Goal: Information Seeking & Learning: Learn about a topic

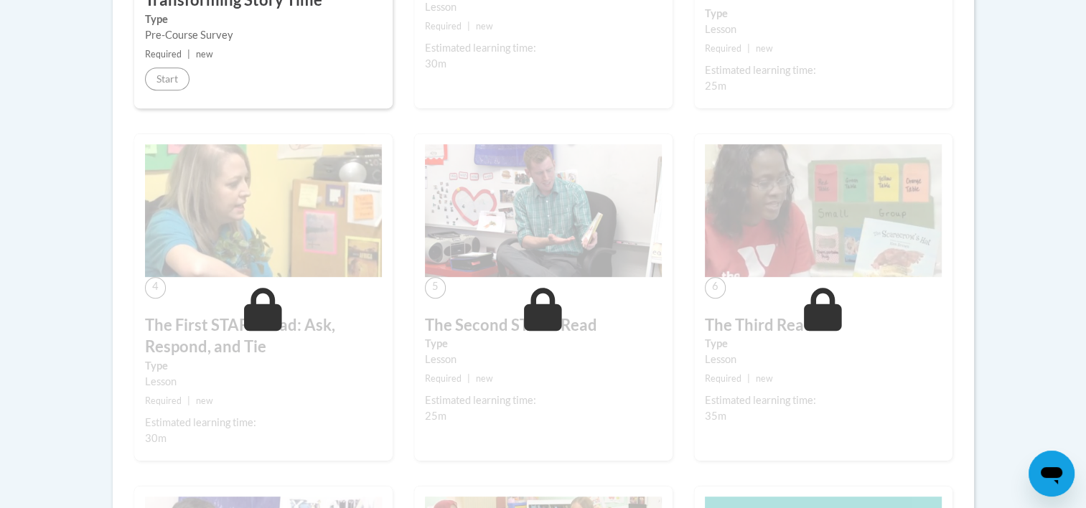
scroll to position [517, 0]
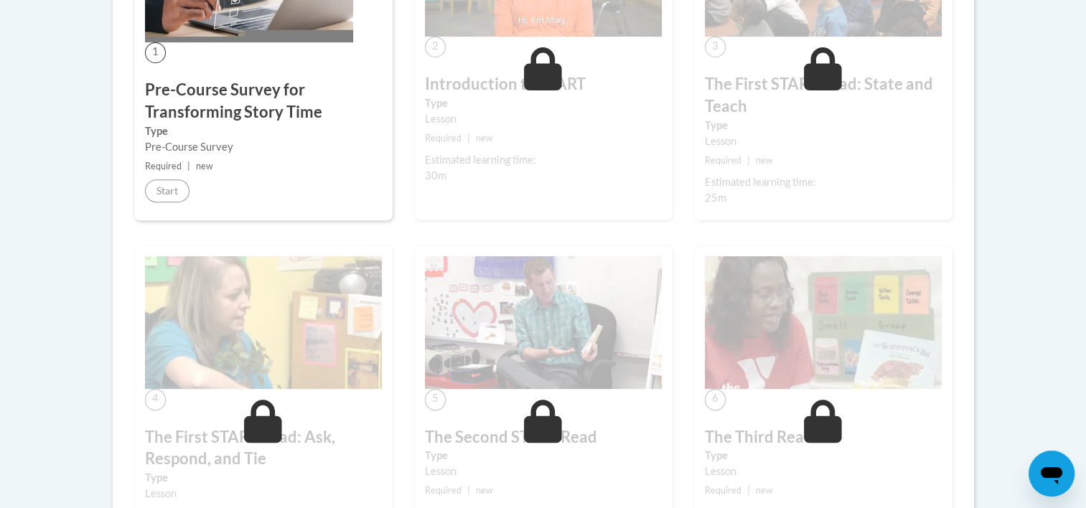
scroll to position [546, 0]
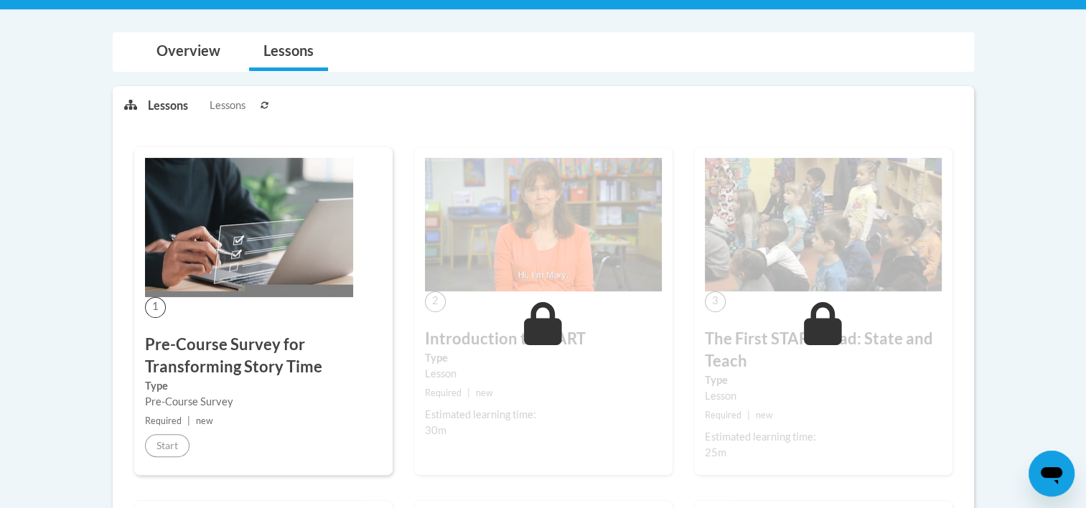
scroll to position [287, 0]
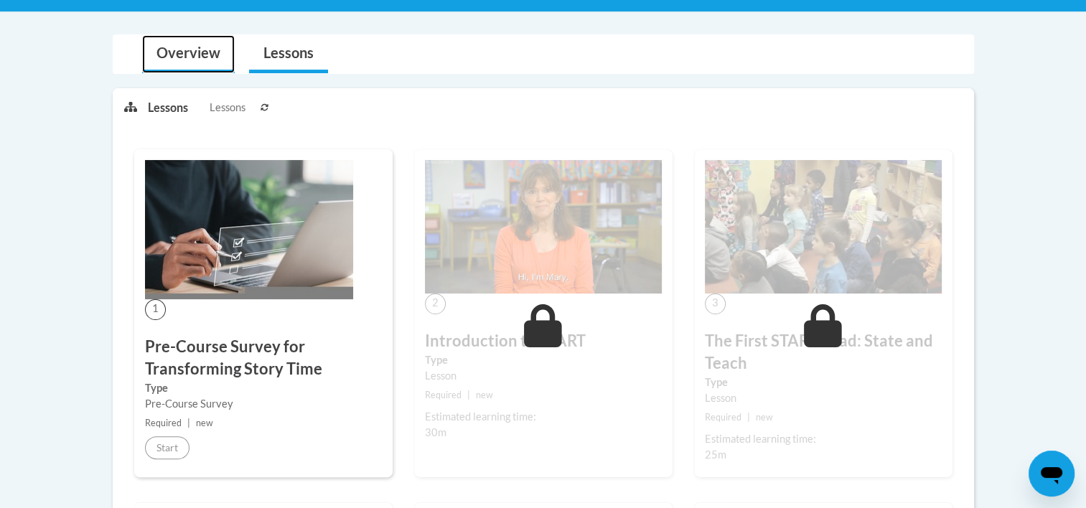
click at [172, 49] on link "Overview" at bounding box center [188, 54] width 93 height 38
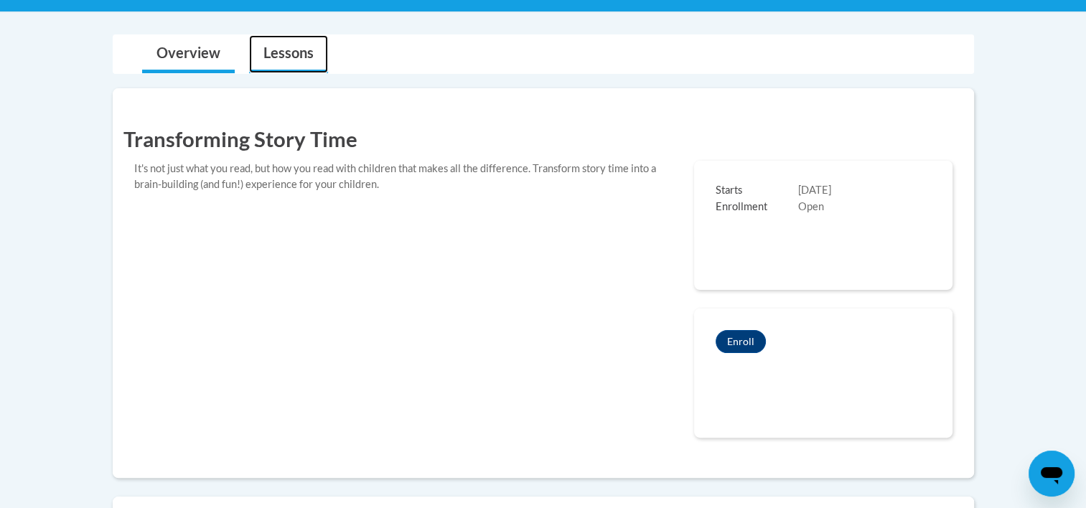
click at [290, 48] on link "Lessons" at bounding box center [288, 54] width 79 height 38
click at [187, 56] on link "Overview" at bounding box center [188, 54] width 93 height 38
click at [296, 44] on link "Lessons" at bounding box center [288, 54] width 79 height 38
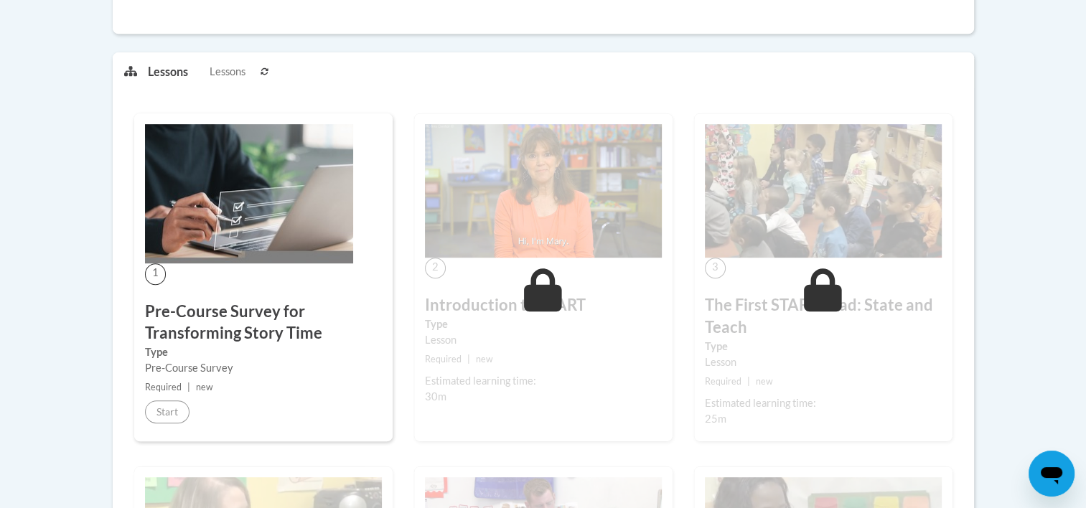
click at [326, 299] on div "1 Pre-Course Survey for Transforming Story Time Type Pre-Course Survey Required…" at bounding box center [263, 277] width 258 height 328
click at [264, 69] on icon at bounding box center [265, 71] width 9 height 9
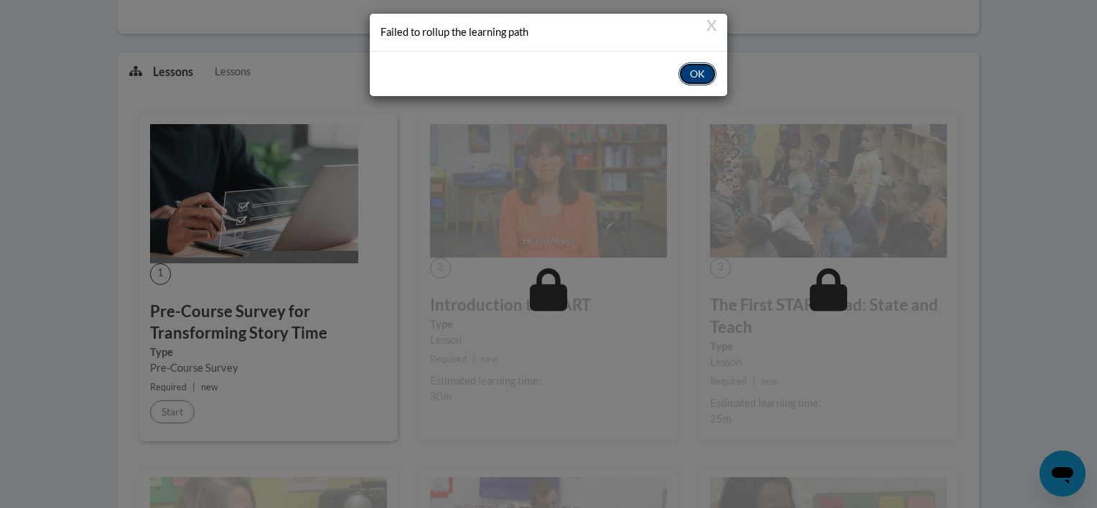
click at [689, 73] on button "OK" at bounding box center [697, 73] width 38 height 23
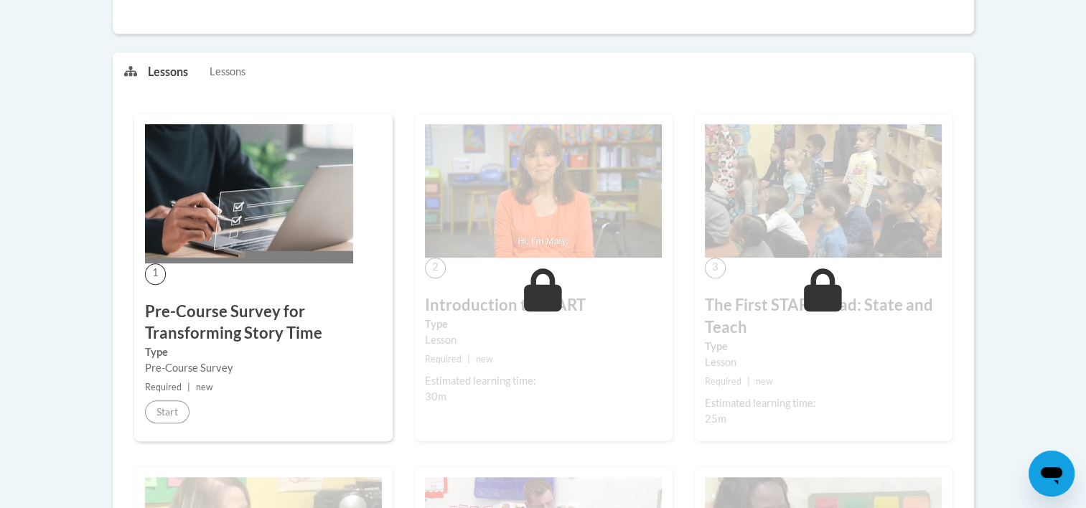
click at [124, 70] on icon at bounding box center [130, 70] width 13 height 11
click at [213, 325] on h3 "Pre-Course Survey for Transforming Story Time" at bounding box center [263, 323] width 237 height 45
click at [500, 266] on div "2 Introduction to START Type Lesson Required | new Estimated learning time: 30m…" at bounding box center [543, 277] width 258 height 328
click at [1043, 117] on body "This site uses cookies to help improve your learning experience. By continuing …" at bounding box center [543, 428] width 1086 height 2320
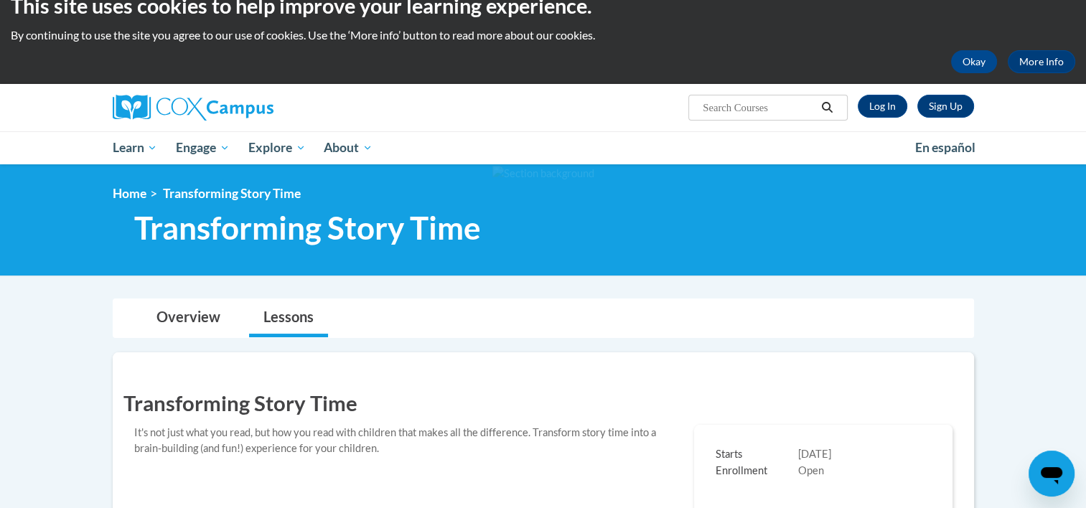
scroll to position [0, 0]
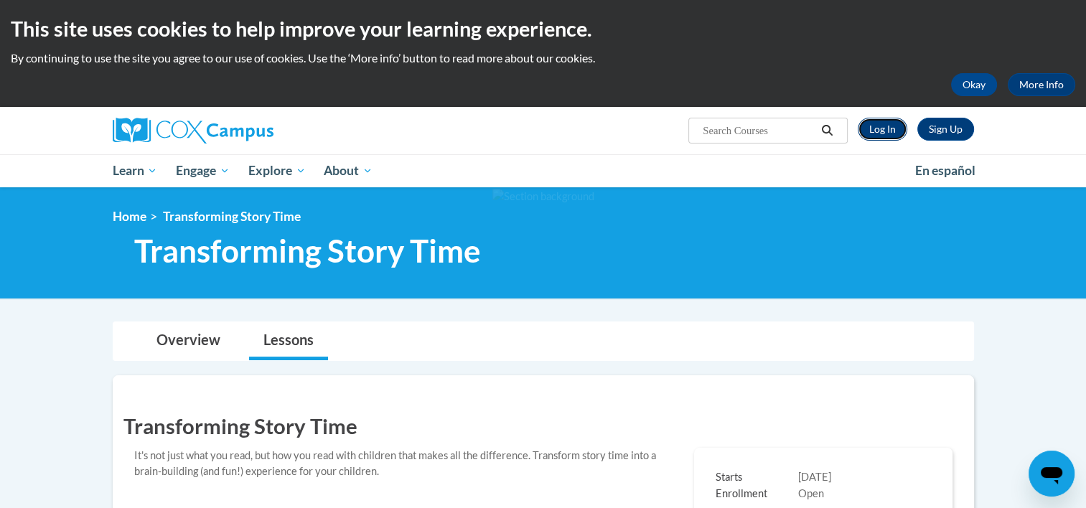
click at [887, 129] on link "Log In" at bounding box center [883, 129] width 50 height 23
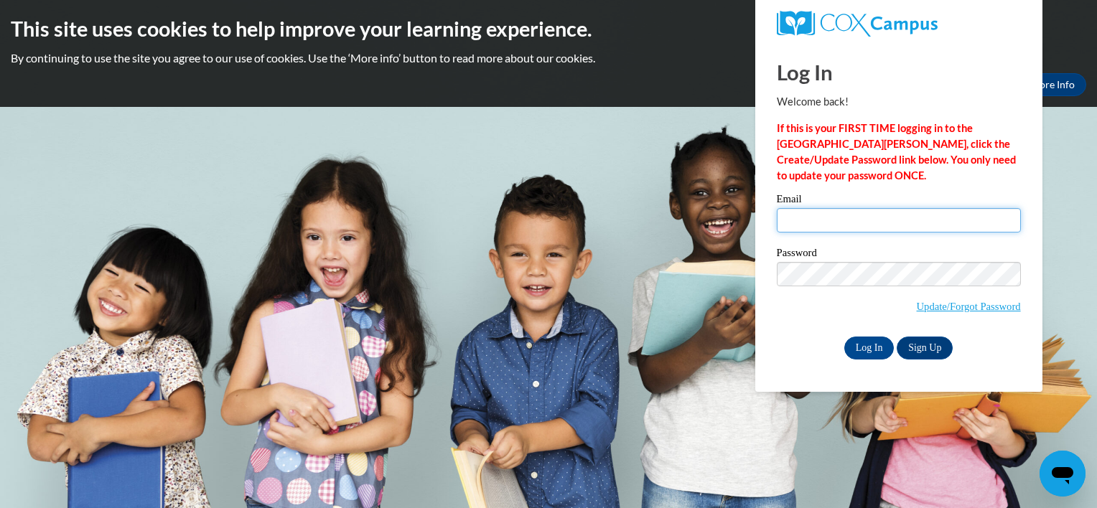
click at [821, 227] on input "Email" at bounding box center [899, 220] width 244 height 24
type input "overbee@att.net"
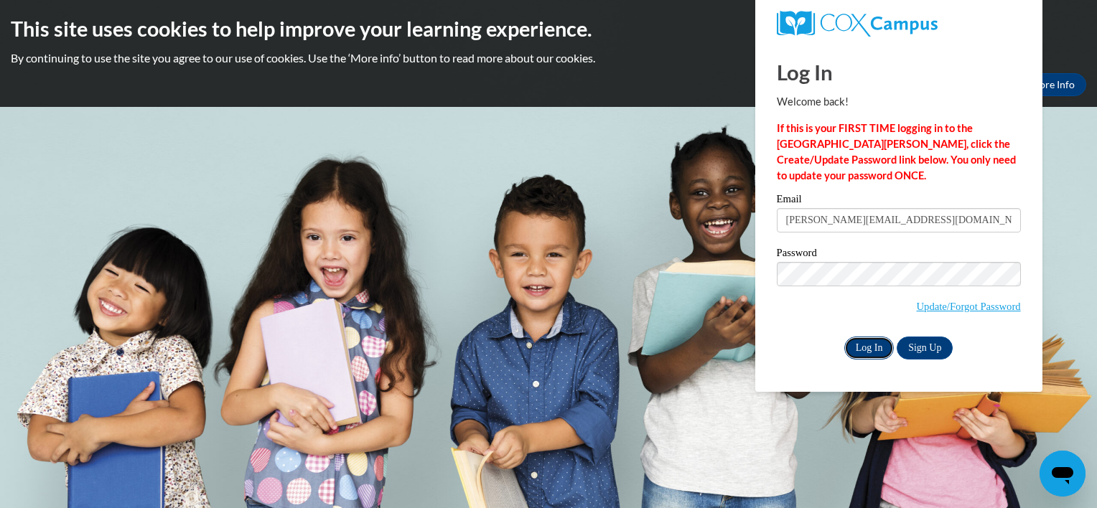
click at [867, 356] on input "Log In" at bounding box center [869, 348] width 50 height 23
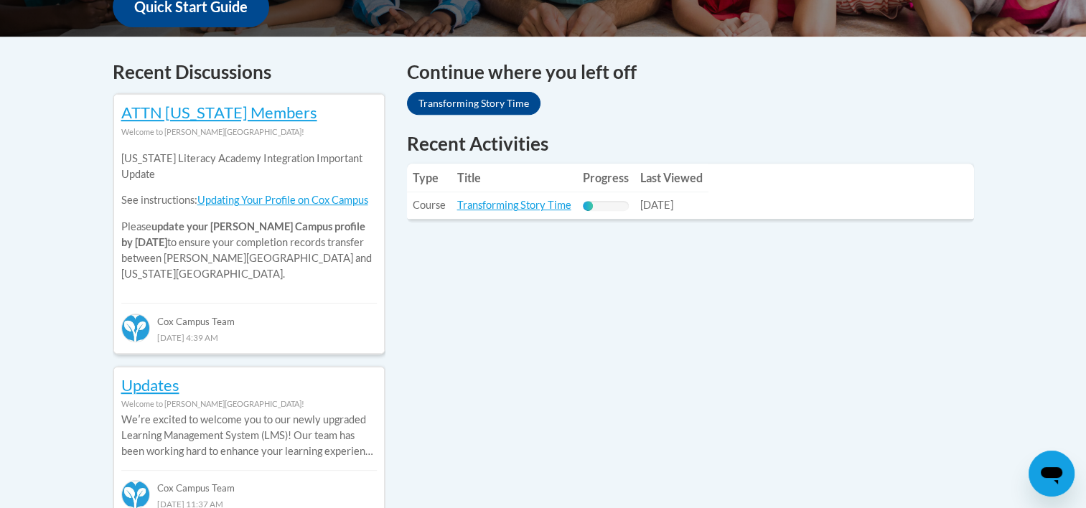
scroll to position [603, 0]
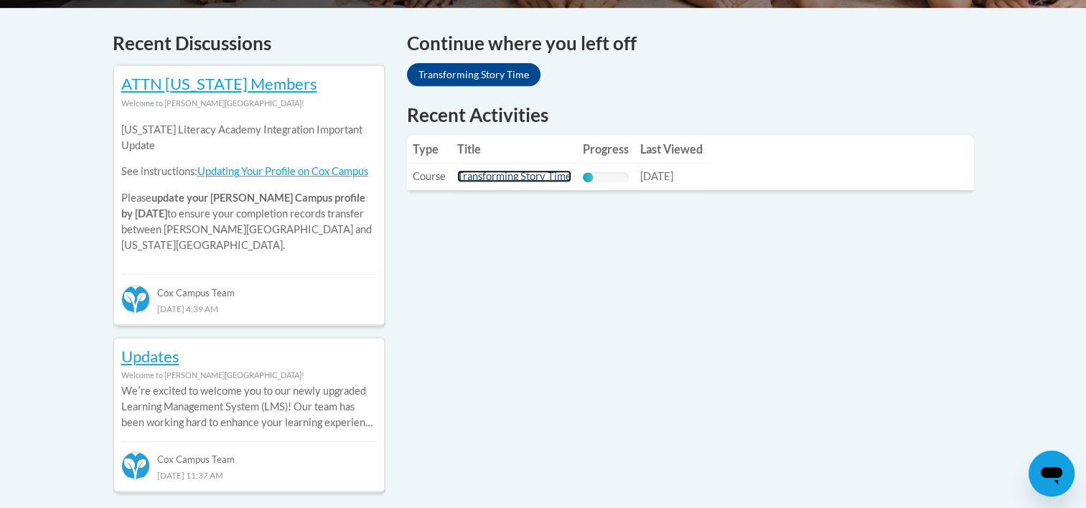
click at [495, 176] on link "Transforming Story Time" at bounding box center [514, 176] width 114 height 12
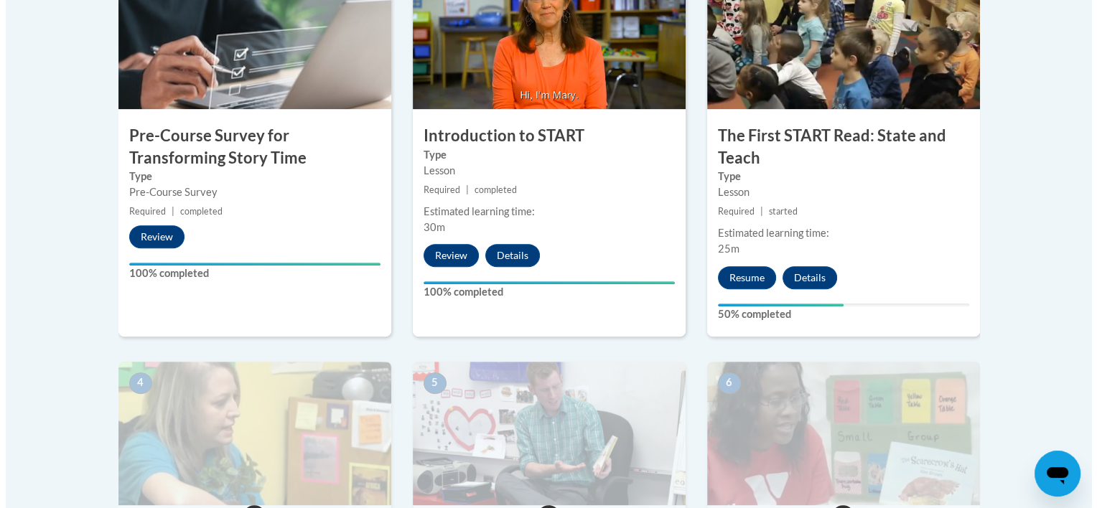
scroll to position [546, 0]
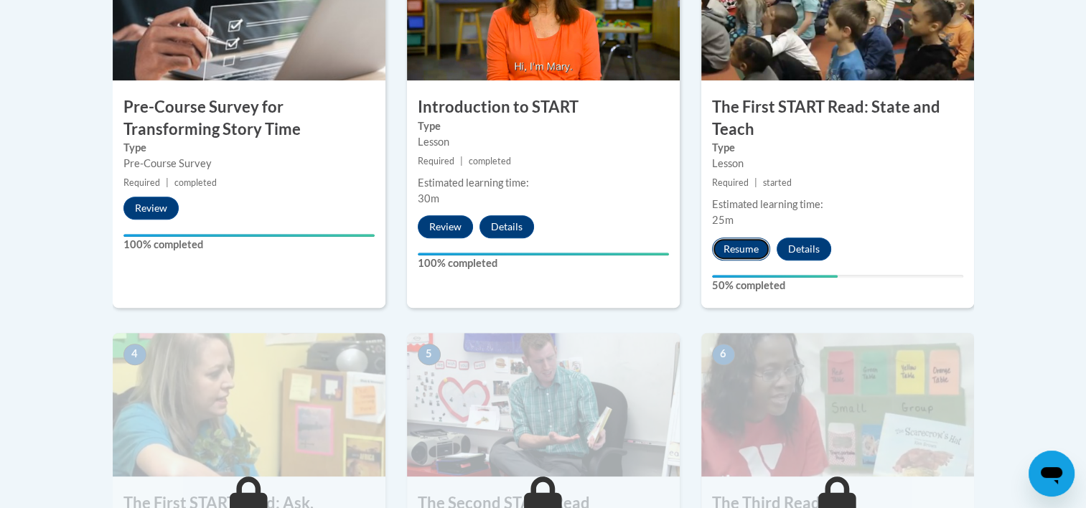
click at [731, 245] on button "Resume" at bounding box center [741, 249] width 58 height 23
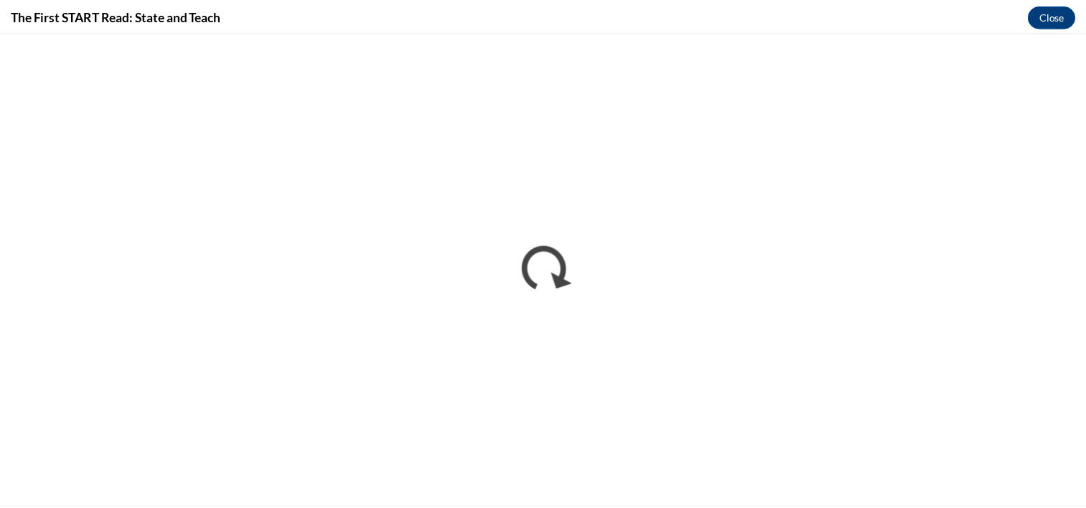
scroll to position [0, 0]
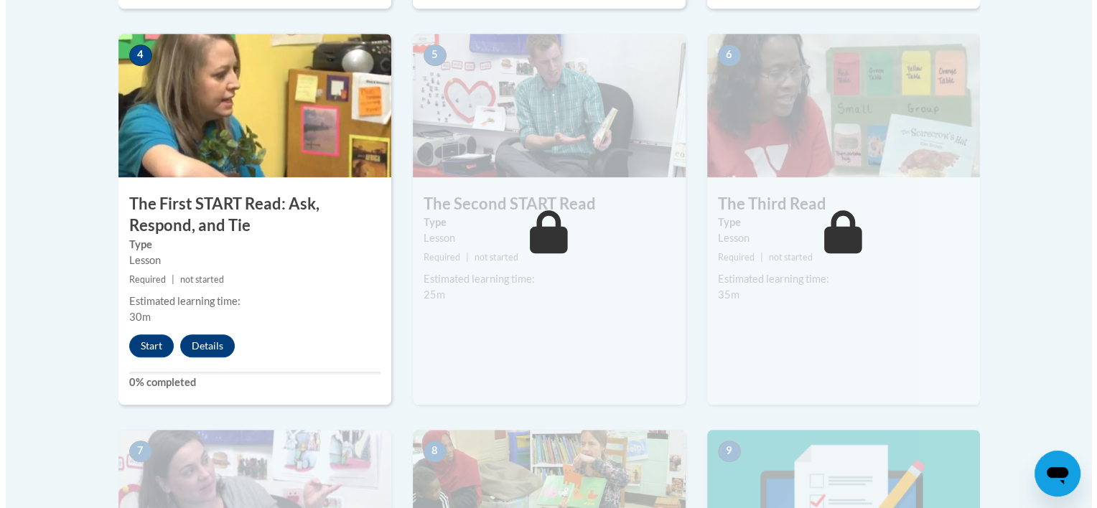
scroll to position [804, 0]
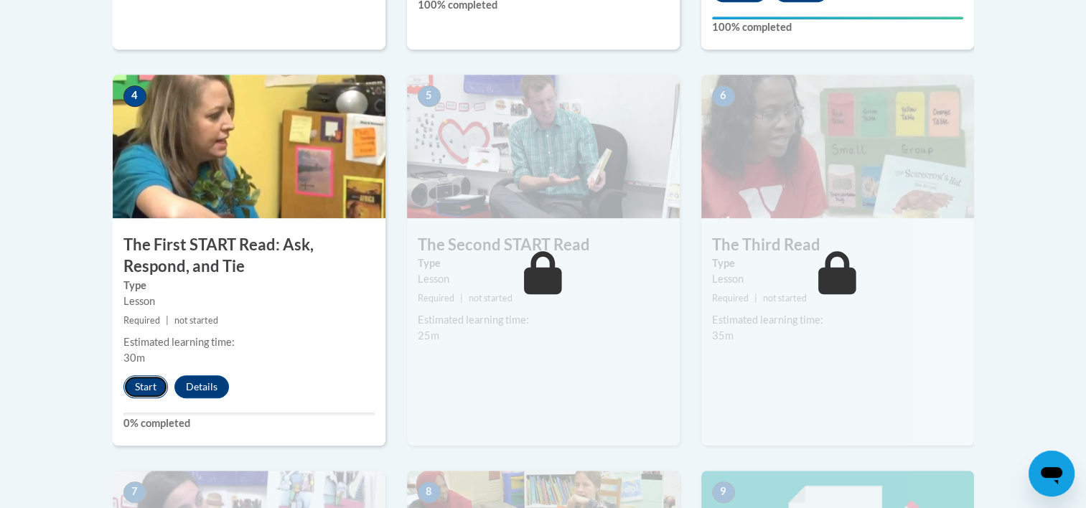
click at [141, 390] on button "Start" at bounding box center [145, 387] width 45 height 23
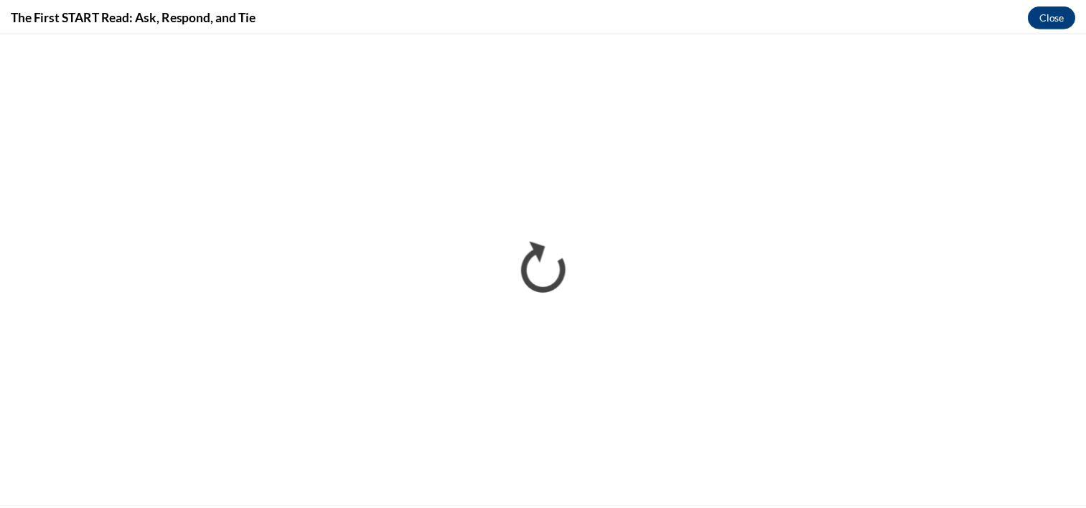
scroll to position [0, 0]
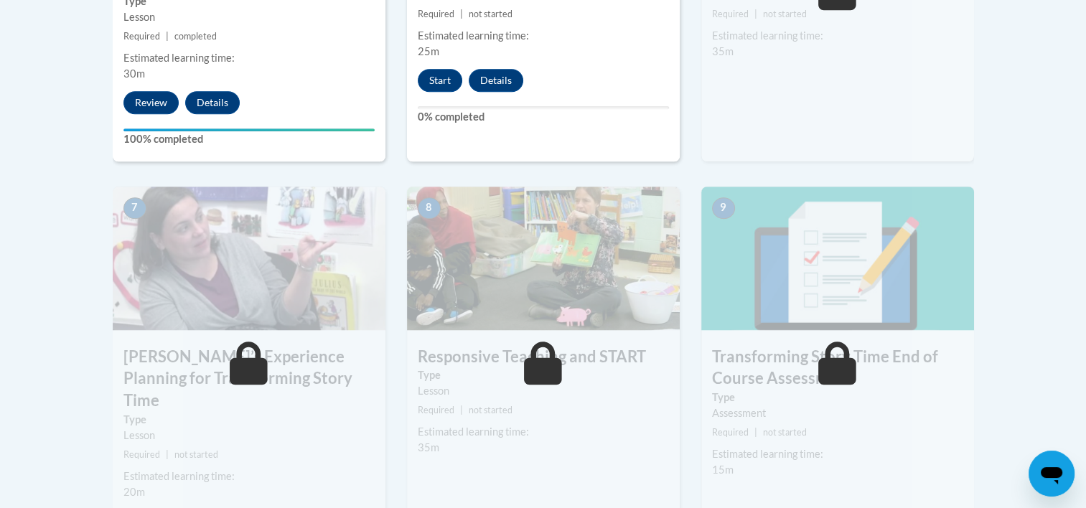
scroll to position [1091, 0]
